Goal: Task Accomplishment & Management: Use online tool/utility

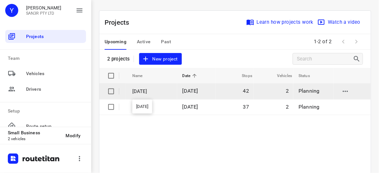
click at [170, 93] on p "[DATE]" at bounding box center [152, 91] width 40 height 7
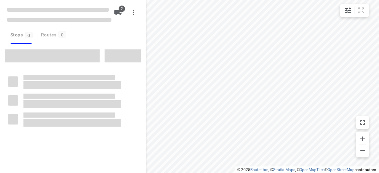
type input "distance"
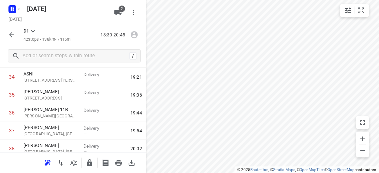
scroll to position [629, 0]
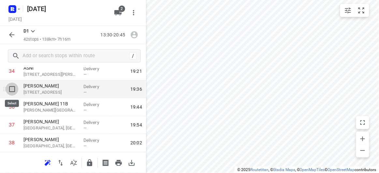
click at [16, 89] on input "checkbox" at bounding box center [12, 89] width 13 height 13
checkbox input "true"
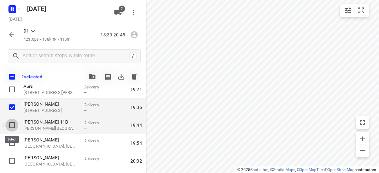
click at [12, 131] on input "checkbox" at bounding box center [12, 125] width 13 height 13
checkbox input "true"
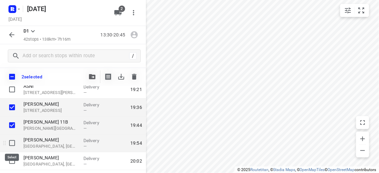
click at [14, 144] on input "checkbox" at bounding box center [12, 143] width 13 height 13
checkbox input "true"
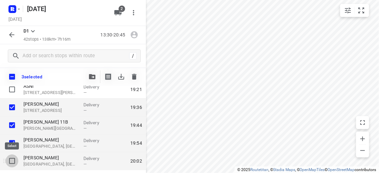
click at [14, 161] on input "checkbox" at bounding box center [12, 161] width 13 height 13
checkbox input "true"
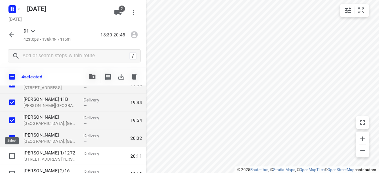
scroll to position [689, 0]
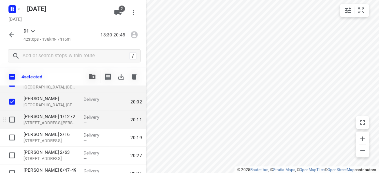
click at [10, 125] on input "checkbox" at bounding box center [12, 119] width 13 height 13
checkbox input "true"
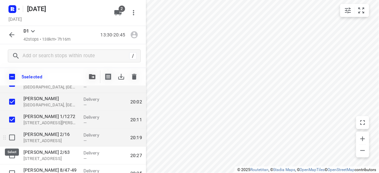
click at [9, 141] on input "checkbox" at bounding box center [12, 137] width 13 height 13
checkbox input "true"
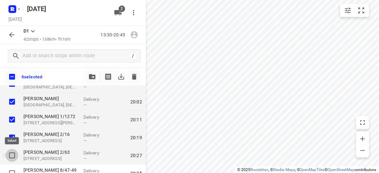
click at [6, 160] on input "checkbox" at bounding box center [12, 155] width 13 height 13
checkbox input "true"
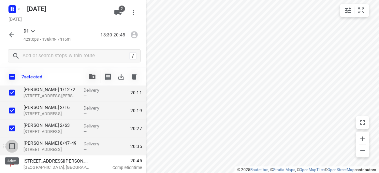
click at [9, 144] on input "checkbox" at bounding box center [12, 146] width 13 height 13
checkbox input "true"
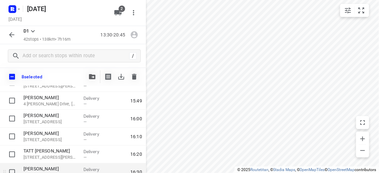
scroll to position [212, 0]
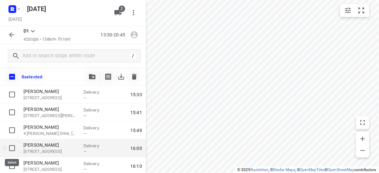
click at [16, 148] on input "checkbox" at bounding box center [12, 148] width 13 height 13
checkbox input "true"
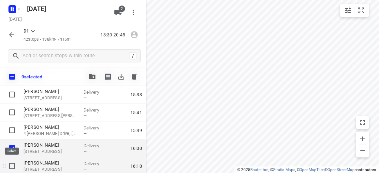
click at [15, 166] on input "checkbox" at bounding box center [12, 166] width 13 height 13
checkbox input "true"
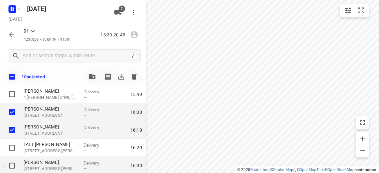
scroll to position [271, 0]
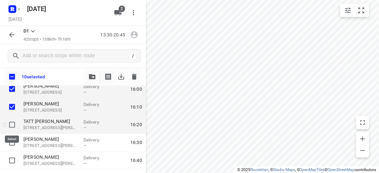
click at [11, 126] on input "checkbox" at bounding box center [12, 125] width 13 height 13
checkbox input "true"
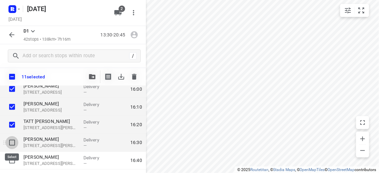
drag, startPoint x: 14, startPoint y: 143, endPoint x: 14, endPoint y: 148, distance: 4.9
click at [14, 143] on input "checkbox" at bounding box center [12, 143] width 13 height 13
checkbox input "true"
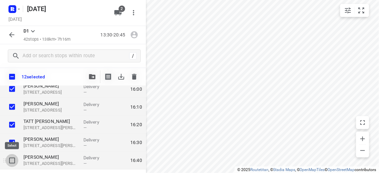
click at [13, 160] on input "checkbox" at bounding box center [12, 161] width 13 height 13
checkbox input "true"
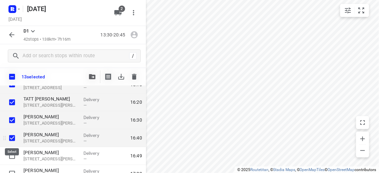
scroll to position [301, 0]
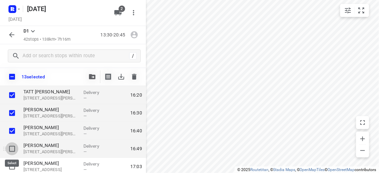
click at [12, 150] on input "checkbox" at bounding box center [12, 149] width 13 height 13
checkbox input "true"
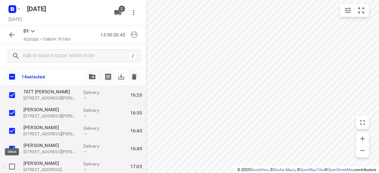
click at [12, 164] on input "checkbox" at bounding box center [12, 167] width 13 height 13
checkbox input "true"
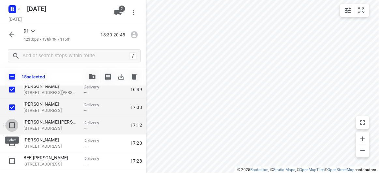
click at [13, 125] on input "checkbox" at bounding box center [12, 125] width 13 height 13
checkbox input "true"
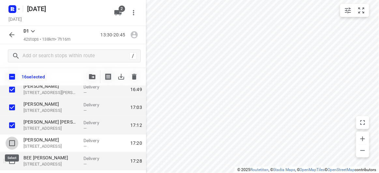
drag, startPoint x: 11, startPoint y: 145, endPoint x: 12, endPoint y: 157, distance: 12.7
click at [11, 145] on input "checkbox" at bounding box center [12, 143] width 13 height 13
checkbox input "true"
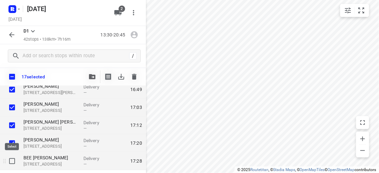
click at [12, 165] on input "checkbox" at bounding box center [12, 161] width 13 height 13
checkbox input "true"
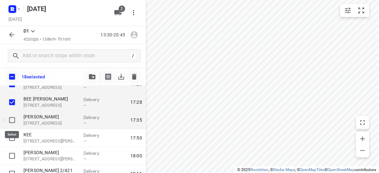
click at [13, 121] on input "checkbox" at bounding box center [12, 120] width 13 height 13
checkbox input "true"
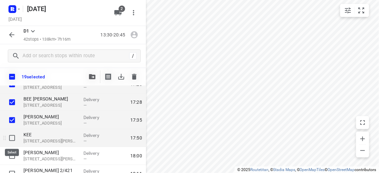
click at [11, 140] on input "checkbox" at bounding box center [12, 138] width 13 height 13
checkbox input "true"
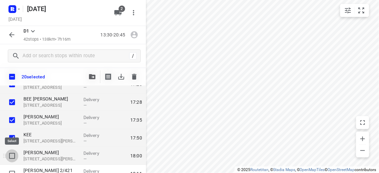
click at [12, 159] on input "checkbox" at bounding box center [12, 156] width 13 height 13
checkbox input "true"
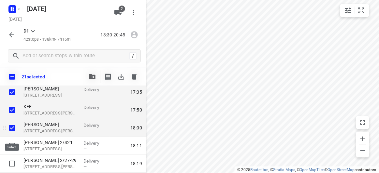
scroll to position [449, 0]
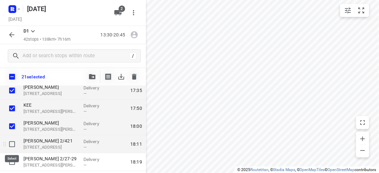
click at [12, 145] on input "checkbox" at bounding box center [12, 144] width 13 height 13
checkbox input "true"
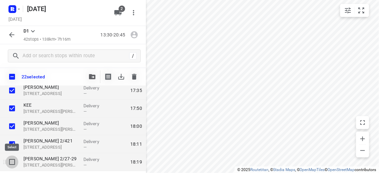
click at [13, 159] on input "checkbox" at bounding box center [12, 162] width 13 height 13
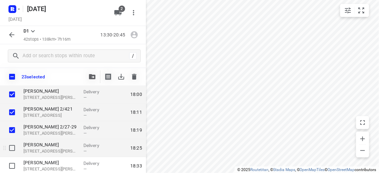
scroll to position [479, 0]
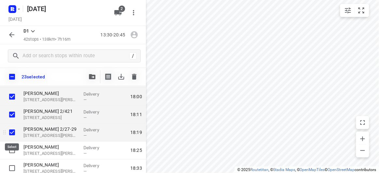
click at [10, 133] on input "checkbox" at bounding box center [12, 132] width 13 height 13
checkbox input "false"
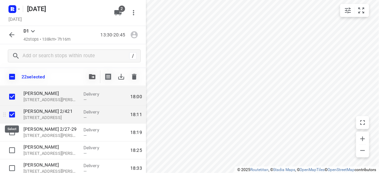
click at [11, 114] on input "checkbox" at bounding box center [12, 114] width 13 height 13
checkbox input "false"
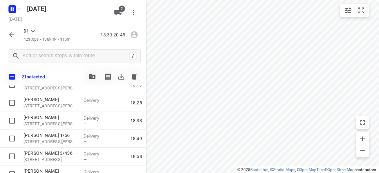
scroll to position [538, 0]
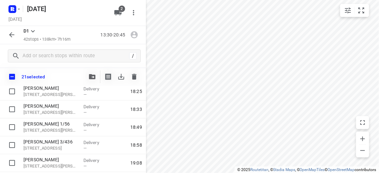
click at [93, 75] on icon "button" at bounding box center [92, 76] width 7 height 5
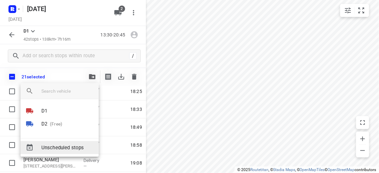
click at [37, 125] on div at bounding box center [34, 124] width 16 height 8
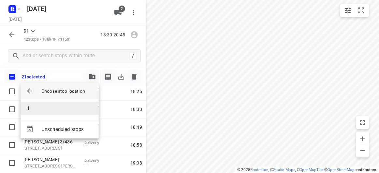
click at [36, 106] on li "1" at bounding box center [60, 108] width 78 height 13
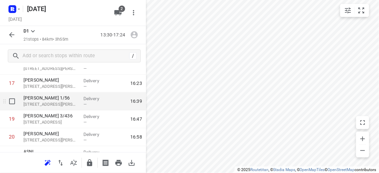
scroll to position [342, 0]
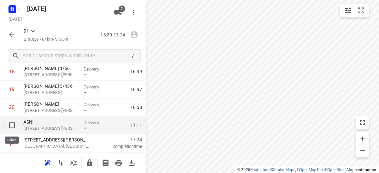
click at [13, 123] on input "checkbox" at bounding box center [12, 125] width 13 height 13
checkbox input "true"
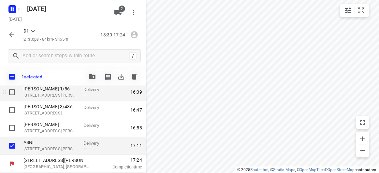
scroll to position [339, 0]
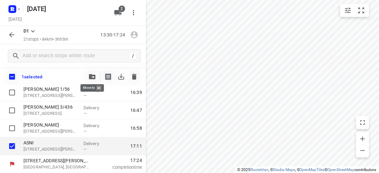
click at [96, 76] on span "button" at bounding box center [92, 76] width 8 height 5
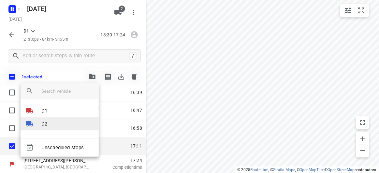
click at [51, 119] on li "D2" at bounding box center [60, 124] width 78 height 13
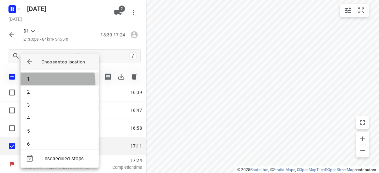
click at [47, 83] on li "1" at bounding box center [60, 79] width 78 height 13
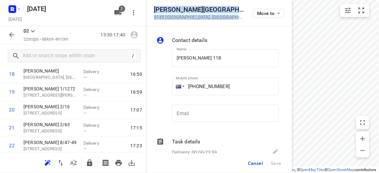
drag, startPoint x: 220, startPoint y: 16, endPoint x: 151, endPoint y: 9, distance: 69.4
click at [151, 9] on div "[PERSON_NAME] [STREET_ADDRESS] Move to" at bounding box center [219, 13] width 146 height 26
copy div "[PERSON_NAME] [STREET_ADDRESS]"
click at [123, 14] on button "2" at bounding box center [117, 12] width 13 height 13
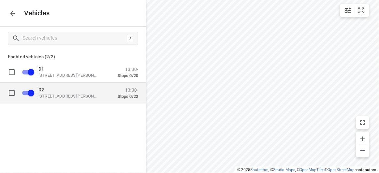
click at [60, 97] on p "[STREET_ADDRESS][PERSON_NAME]" at bounding box center [70, 96] width 65 height 5
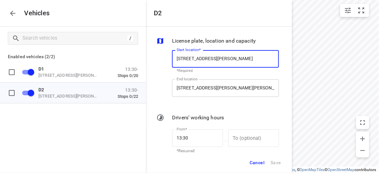
click at [190, 86] on input "[STREET_ADDRESS][PERSON_NAME][PERSON_NAME]" at bounding box center [225, 89] width 107 height 18
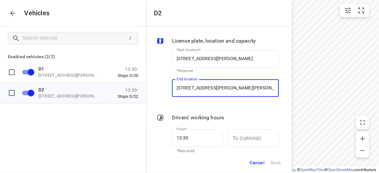
paste input "[PERSON_NAME][GEOGRAPHIC_DATA][STREET_ADDRESS]"
type input "[STREET_ADDRESS][PERSON_NAME][PERSON_NAME]"
click at [186, 98] on div "End location [STREET_ADDRESS][PERSON_NAME][PERSON_NAME] End location" at bounding box center [225, 91] width 107 height 23
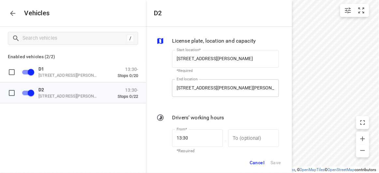
click at [183, 95] on input "[STREET_ADDRESS][PERSON_NAME][PERSON_NAME]" at bounding box center [225, 89] width 107 height 18
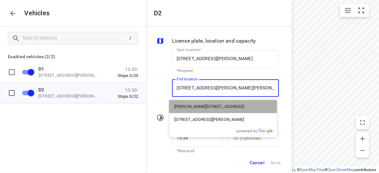
click at [187, 105] on p "[PERSON_NAME][STREET_ADDRESS]" at bounding box center [209, 107] width 70 height 7
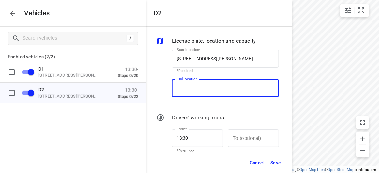
type input "[PERSON_NAME][STREET_ADDRESS]"
click at [171, 90] on div "End location [PERSON_NAME][STREET_ADDRESS] End location" at bounding box center [226, 91] width 112 height 31
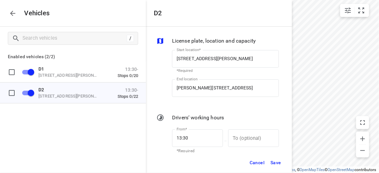
click at [285, 169] on div "Cancel Save" at bounding box center [219, 163] width 146 height 21
click at [281, 164] on span "Save" at bounding box center [276, 163] width 11 height 8
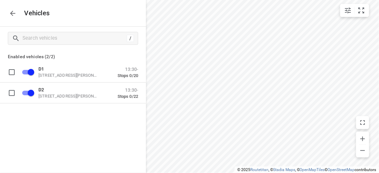
click at [14, 12] on icon "button" at bounding box center [13, 13] width 8 height 8
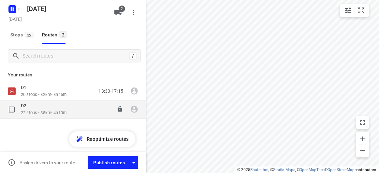
click at [29, 106] on p "D2" at bounding box center [25, 106] width 9 height 6
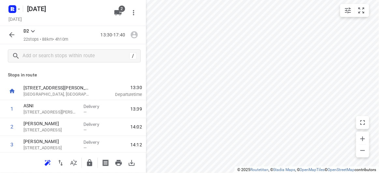
click at [49, 163] on icon "button" at bounding box center [48, 162] width 6 height 5
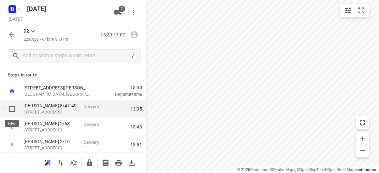
click at [11, 111] on input "checkbox" at bounding box center [12, 109] width 13 height 13
checkbox input "true"
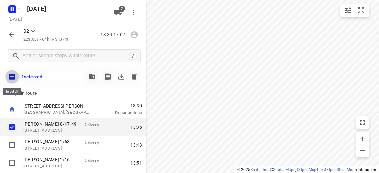
click at [11, 75] on input "checkbox" at bounding box center [12, 77] width 14 height 14
checkbox input "true"
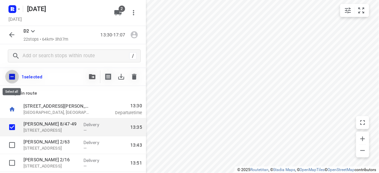
checkbox input "true"
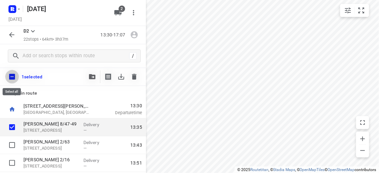
checkbox input "true"
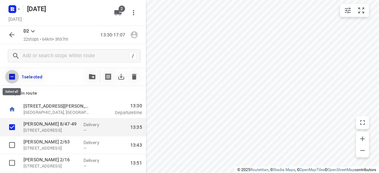
checkbox input "true"
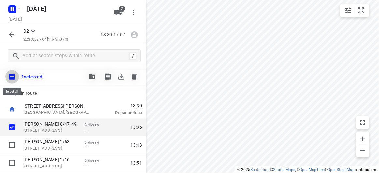
checkbox input "true"
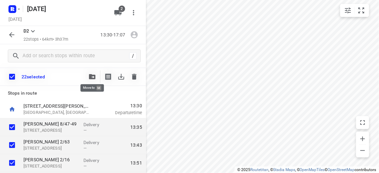
click at [90, 77] on icon "button" at bounding box center [92, 76] width 7 height 5
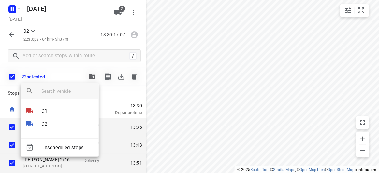
click at [90, 77] on div at bounding box center [189, 86] width 379 height 173
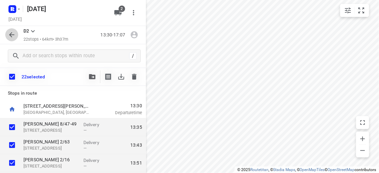
click at [8, 38] on icon "button" at bounding box center [12, 35] width 8 height 8
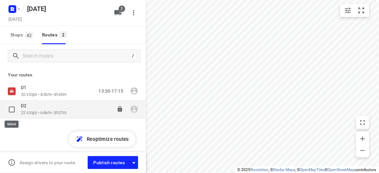
click at [8, 107] on input "checkbox" at bounding box center [11, 109] width 13 height 13
checkbox input "true"
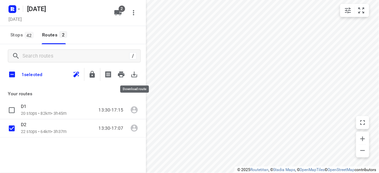
click at [136, 77] on icon "button" at bounding box center [134, 75] width 6 height 6
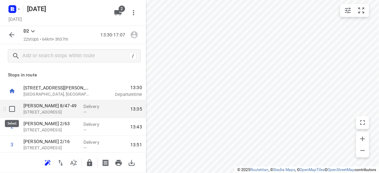
click at [12, 109] on input "checkbox" at bounding box center [12, 109] width 13 height 13
checkbox input "true"
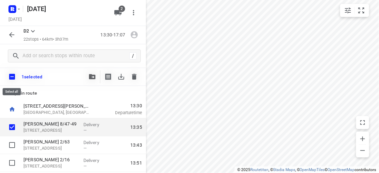
click at [11, 77] on input "checkbox" at bounding box center [12, 77] width 14 height 14
checkbox input "true"
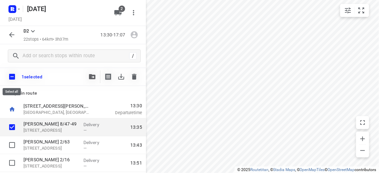
checkbox input "true"
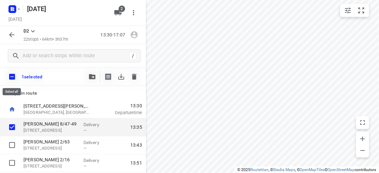
checkbox input "true"
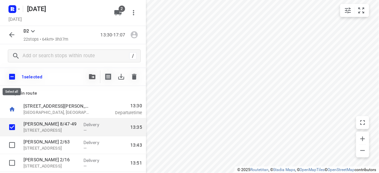
checkbox input "true"
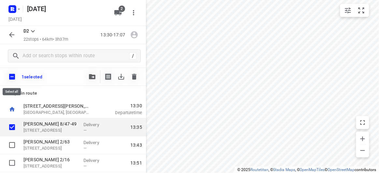
checkbox input "true"
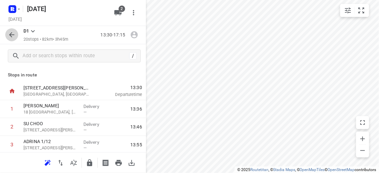
click at [11, 36] on icon "button" at bounding box center [12, 35] width 8 height 8
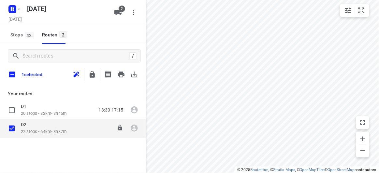
click at [35, 126] on div "D2" at bounding box center [44, 125] width 46 height 7
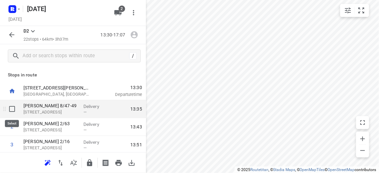
click at [16, 107] on input "checkbox" at bounding box center [12, 109] width 13 height 13
checkbox input "true"
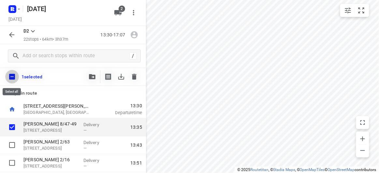
click at [14, 77] on input "checkbox" at bounding box center [12, 77] width 14 height 14
checkbox input "true"
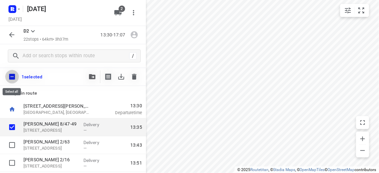
checkbox input "true"
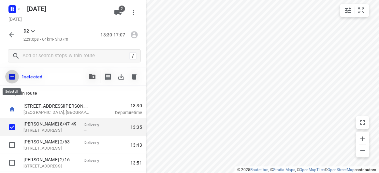
checkbox input "true"
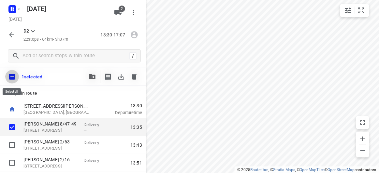
checkbox input "true"
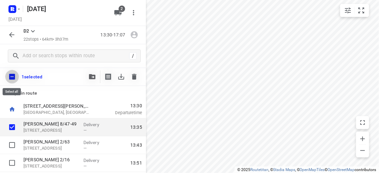
checkbox input "true"
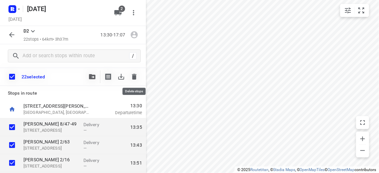
click at [135, 76] on icon "button" at bounding box center [134, 77] width 5 height 6
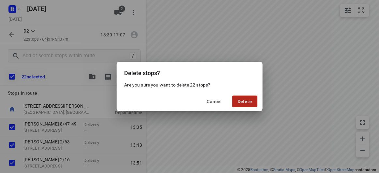
click at [253, 102] on button "Delete" at bounding box center [244, 102] width 25 height 12
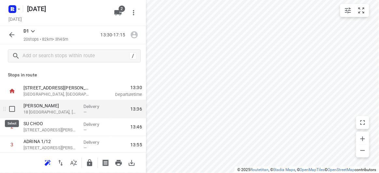
click at [10, 110] on input "checkbox" at bounding box center [12, 109] width 13 height 13
checkbox input "true"
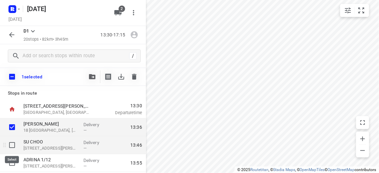
click at [12, 144] on input "checkbox" at bounding box center [12, 145] width 13 height 13
checkbox input "true"
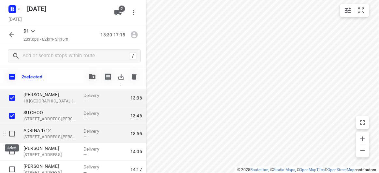
click at [12, 132] on input "checkbox" at bounding box center [12, 133] width 13 height 13
checkbox input "true"
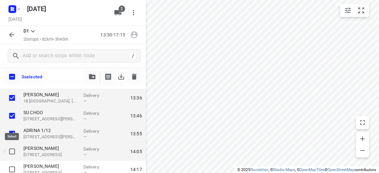
click at [13, 150] on input "checkbox" at bounding box center [12, 151] width 13 height 13
checkbox input "true"
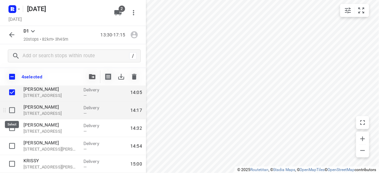
click at [14, 110] on input "checkbox" at bounding box center [12, 110] width 13 height 13
checkbox input "true"
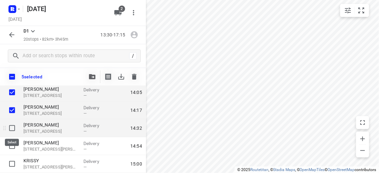
click at [11, 129] on input "checkbox" at bounding box center [12, 128] width 13 height 13
checkbox input "true"
click at [135, 79] on icon "button" at bounding box center [134, 77] width 5 height 6
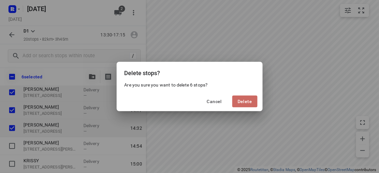
click at [248, 100] on span "Delete" at bounding box center [245, 101] width 14 height 5
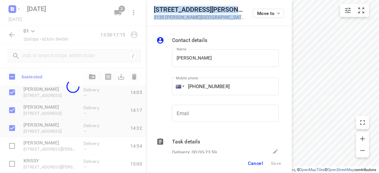
drag, startPoint x: 227, startPoint y: 17, endPoint x: 146, endPoint y: 8, distance: 80.7
click at [146, 8] on div "[STREET_ADDRESS][PERSON_NAME][PERSON_NAME] Move to" at bounding box center [219, 13] width 146 height 26
copy div "[STREET_ADDRESS][PERSON_NAME][PERSON_NAME]"
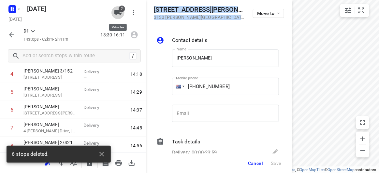
click at [114, 10] on icon "button" at bounding box center [118, 13] width 8 height 8
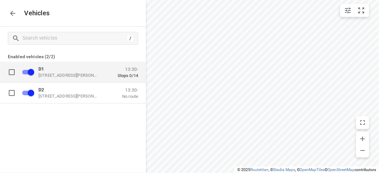
click at [49, 74] on p "[STREET_ADDRESS][PERSON_NAME]" at bounding box center [70, 75] width 65 height 5
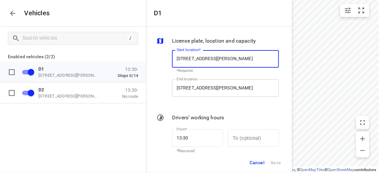
click at [202, 84] on input "[STREET_ADDRESS][PERSON_NAME]" at bounding box center [225, 89] width 107 height 18
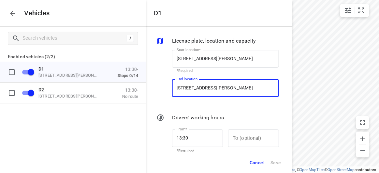
paste input "[STREET_ADDRESS][PERSON_NAME][PERSON_NAME]"
type input "[STREET_ADDRESS][PERSON_NAME][PERSON_NAME]"
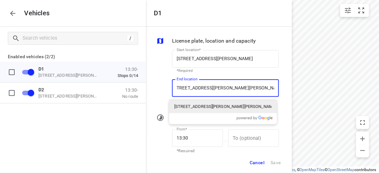
click at [233, 104] on p "[STREET_ADDRESS][PERSON_NAME][PERSON_NAME]" at bounding box center [222, 107] width 97 height 7
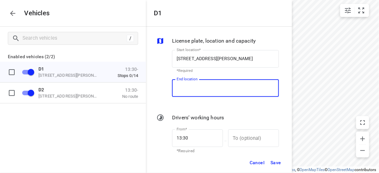
scroll to position [0, 0]
type input "[STREET_ADDRESS][PERSON_NAME][PERSON_NAME]"
click at [275, 160] on span "Save" at bounding box center [276, 163] width 11 height 8
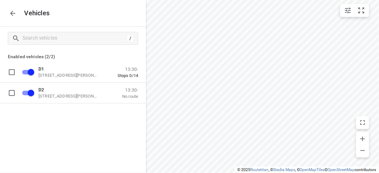
click at [14, 14] on icon "button" at bounding box center [13, 13] width 8 height 8
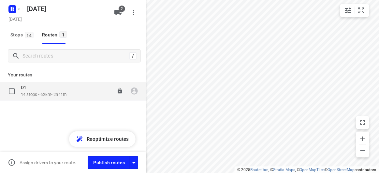
click at [43, 100] on div "D1 14 stops • 62km • 2h41m 13:30-16:11" at bounding box center [73, 91] width 146 height 18
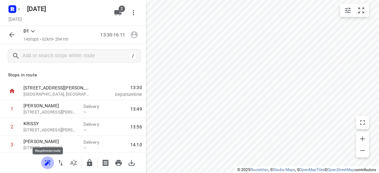
drag, startPoint x: 47, startPoint y: 166, endPoint x: 50, endPoint y: 163, distance: 3.9
click at [47, 165] on icon "button" at bounding box center [48, 163] width 8 height 8
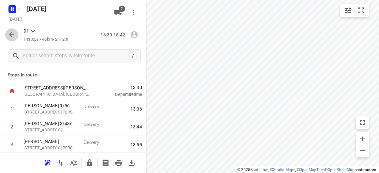
click at [16, 34] on button "button" at bounding box center [11, 34] width 13 height 13
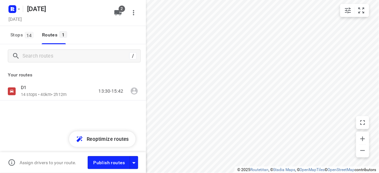
click at [0, 0] on input "checkbox" at bounding box center [0, 0] width 0 height 0
checkbox input "true"
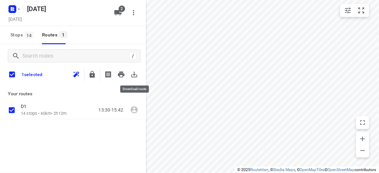
click at [136, 74] on icon "button" at bounding box center [134, 75] width 8 height 8
